Goal: Task Accomplishment & Management: Manage account settings

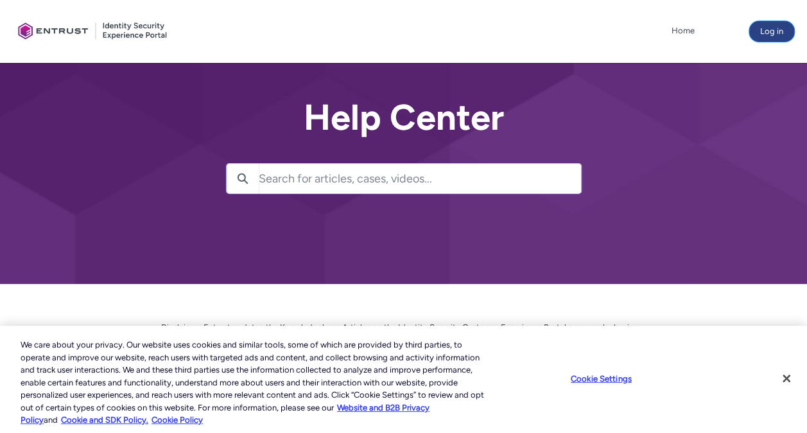
click at [777, 33] on button "Log in" at bounding box center [771, 31] width 45 height 21
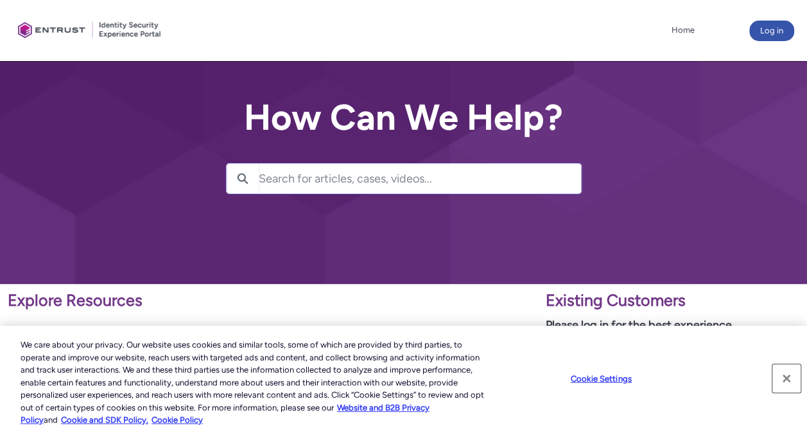
click at [782, 375] on button "Close" at bounding box center [786, 378] width 28 height 28
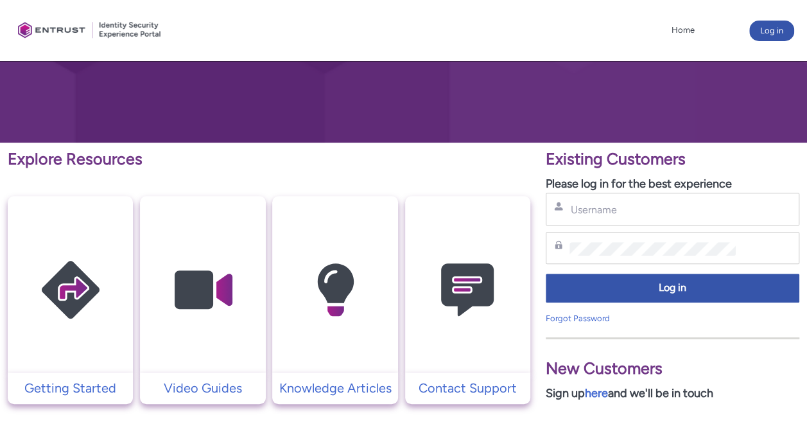
scroll to position [142, 0]
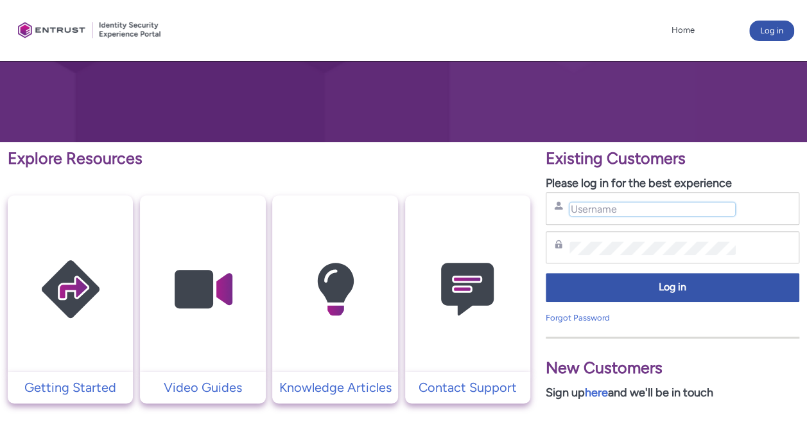
click at [635, 207] on input "Username" at bounding box center [652, 208] width 166 height 13
type input "sergiosalazar@hasbarco.org"
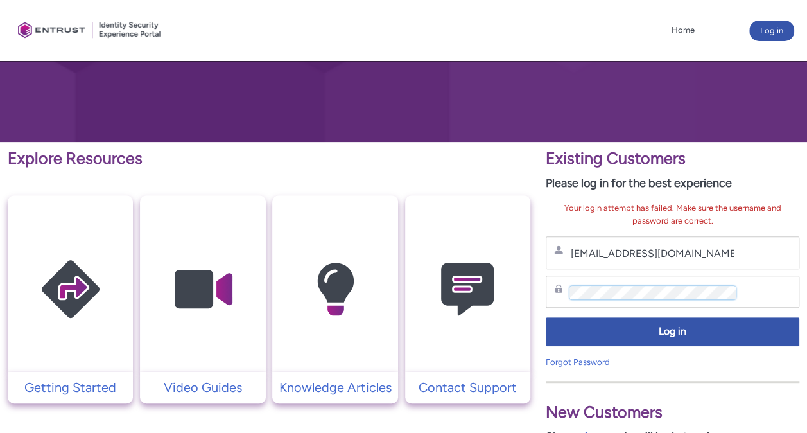
scroll to position [178, 0]
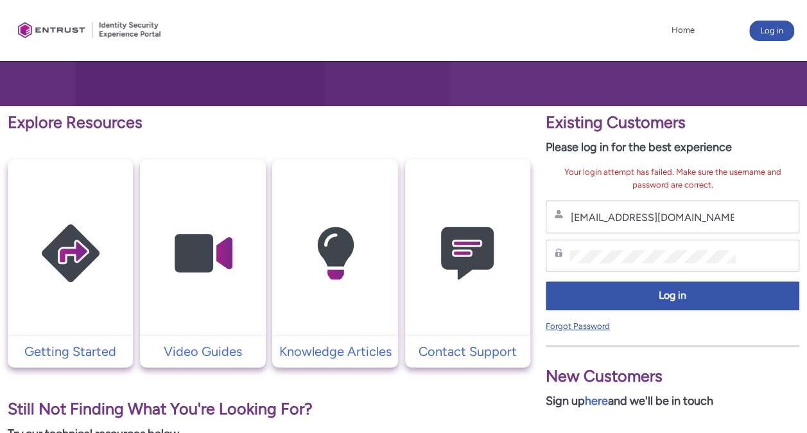
click at [593, 325] on link "Forgot Password" at bounding box center [578, 326] width 64 height 10
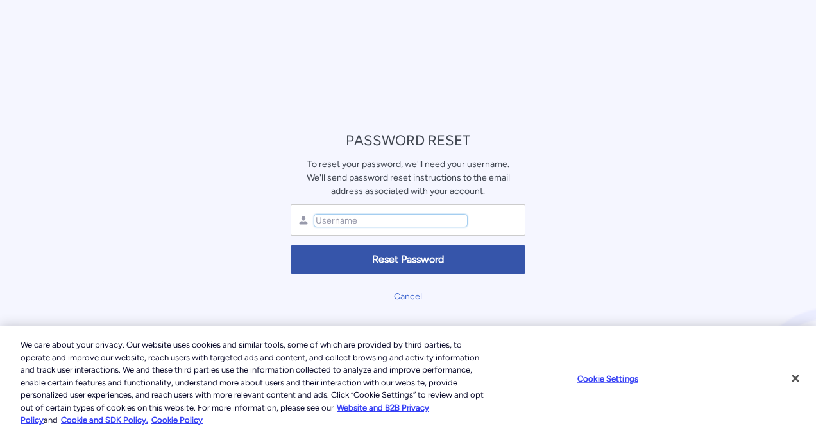
click at [370, 216] on input "text" at bounding box center [390, 220] width 153 height 12
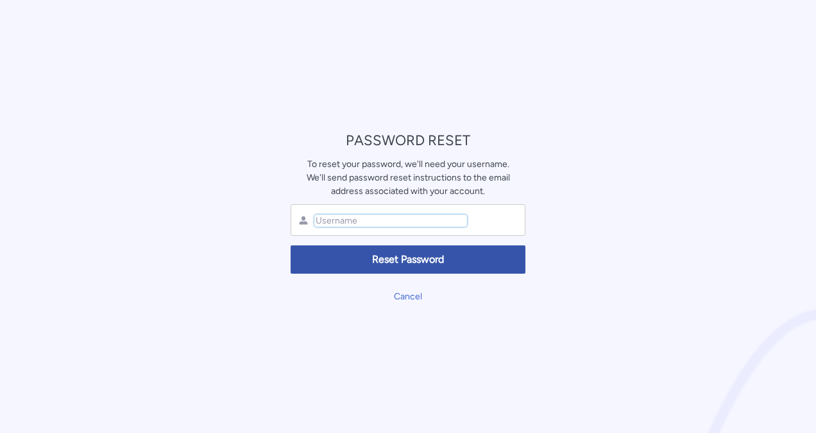
click at [353, 226] on input "text" at bounding box center [390, 220] width 153 height 12
type input "s"
click at [374, 222] on input "s" at bounding box center [390, 220] width 153 height 12
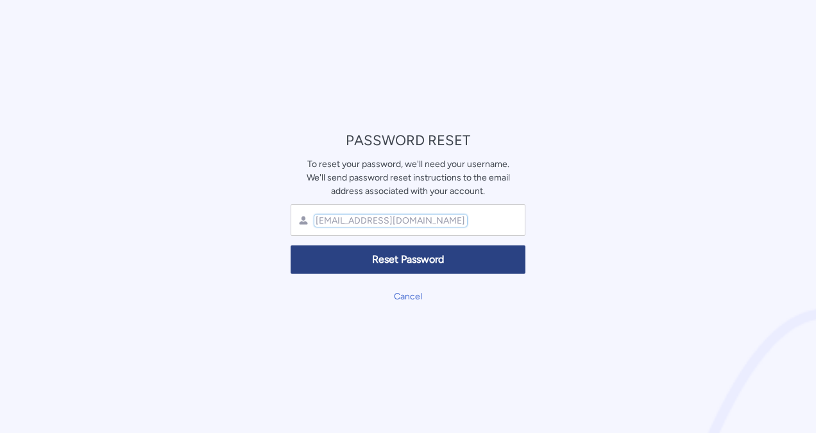
type input "sergiosalazar@hasbarco.org"
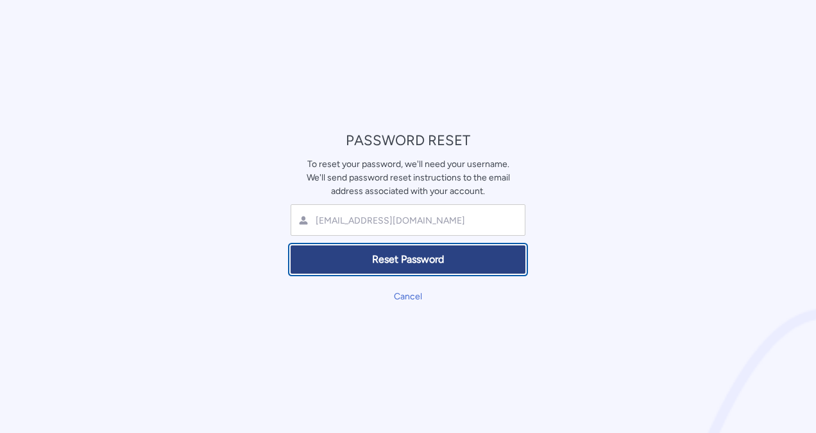
click at [395, 262] on span "Reset Password" at bounding box center [408, 259] width 218 height 15
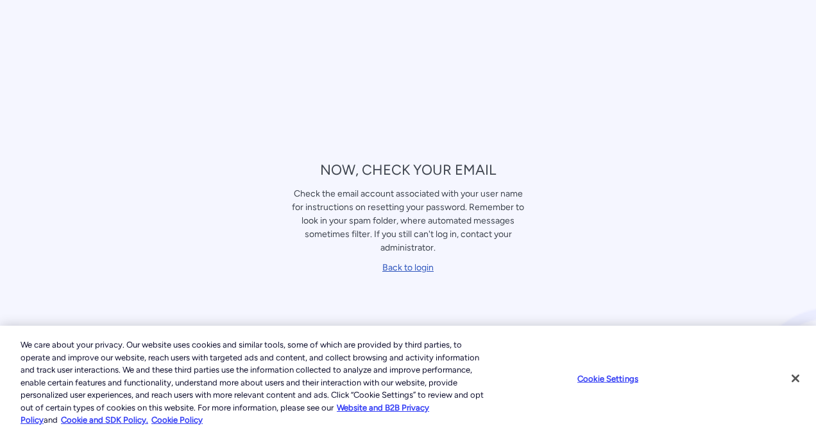
click at [402, 262] on link "Back to login" at bounding box center [407, 267] width 51 height 11
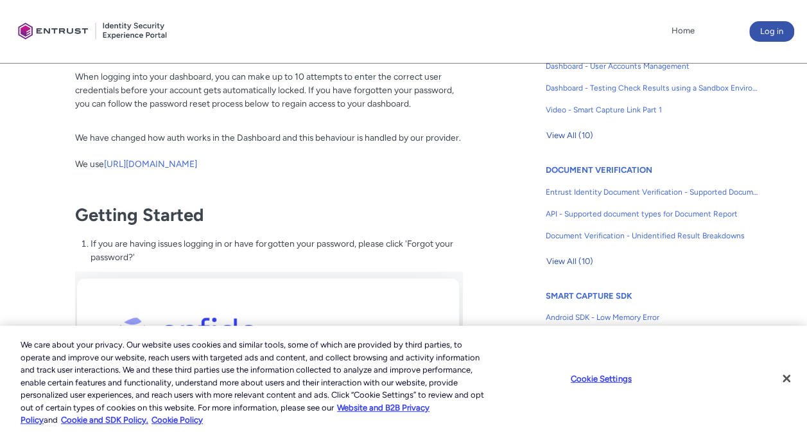
scroll to position [358, 0]
click at [693, 6] on div "Client Portal Home More Log in" at bounding box center [403, 31] width 781 height 63
